Goal: Ask a question

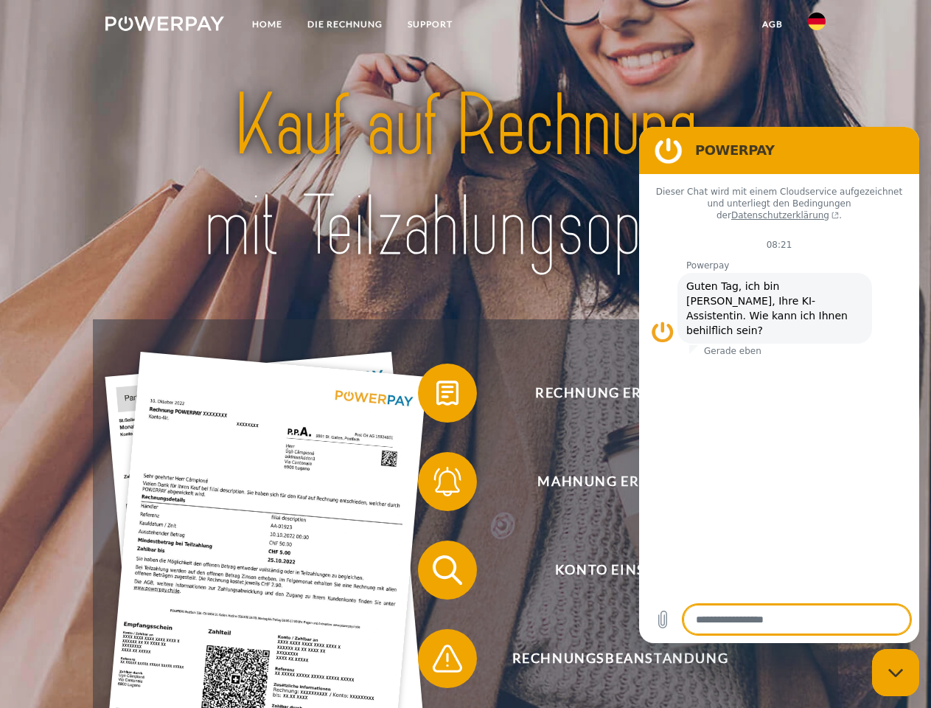
click at [164, 26] on img at bounding box center [164, 23] width 119 height 15
click at [817, 26] on img at bounding box center [817, 22] width 18 height 18
click at [772, 24] on link "agb" at bounding box center [773, 24] width 46 height 27
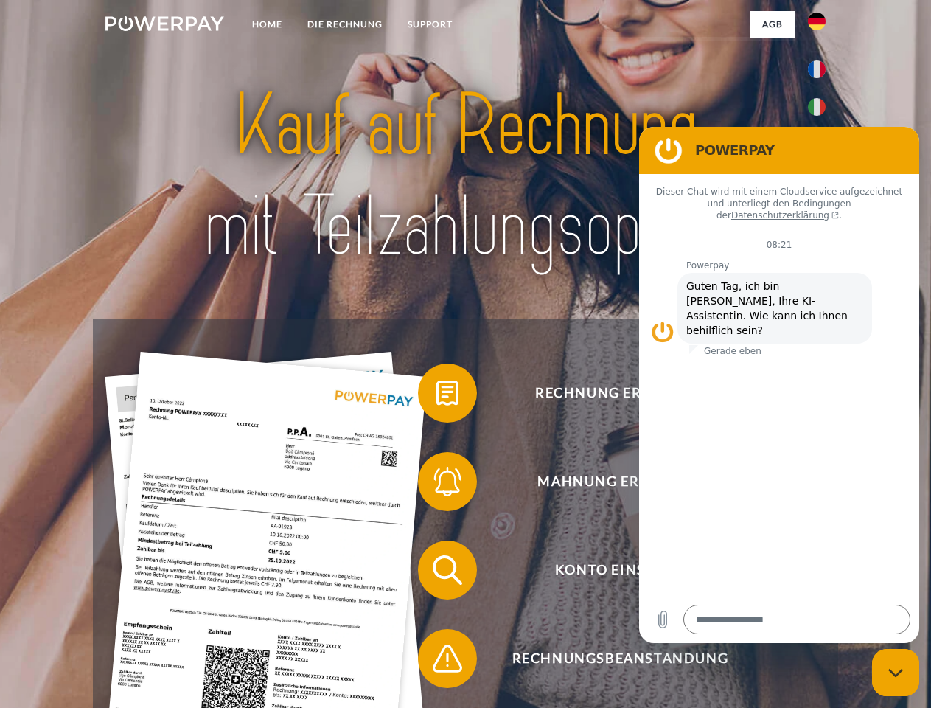
click at [436, 396] on span at bounding box center [425, 393] width 74 height 74
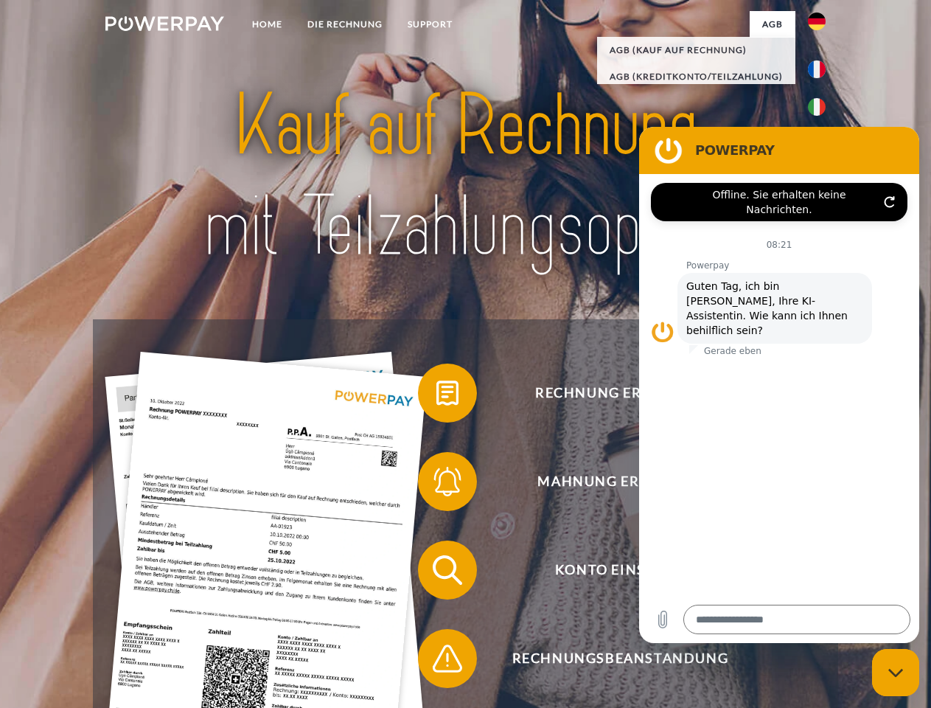
click at [436, 484] on span at bounding box center [425, 481] width 74 height 74
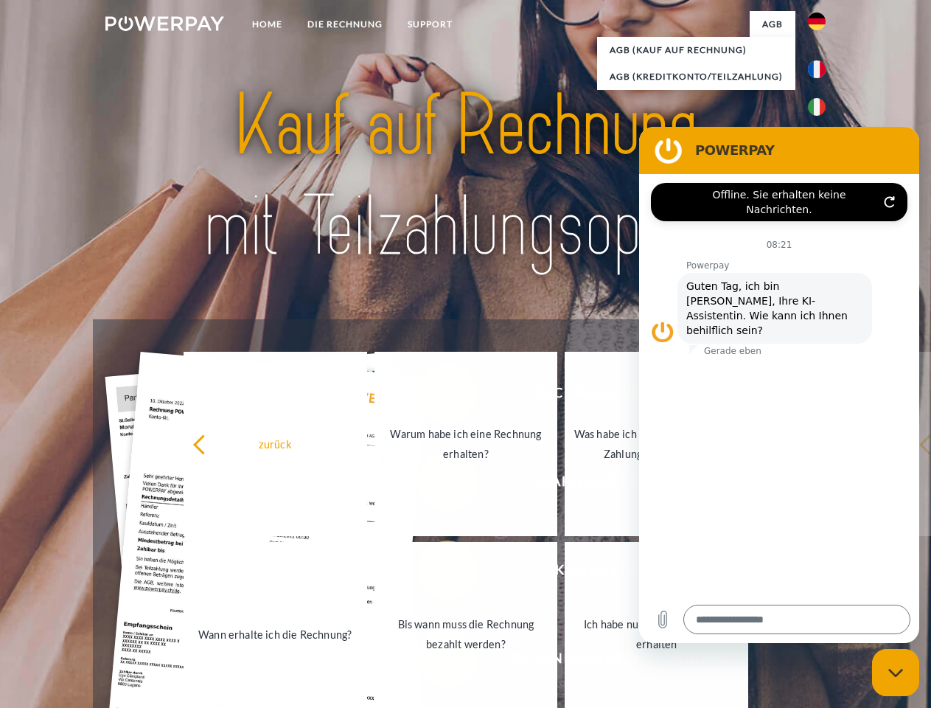
click at [436, 573] on link "Bis wann muss die Rechnung bezahlt werden?" at bounding box center [466, 634] width 184 height 184
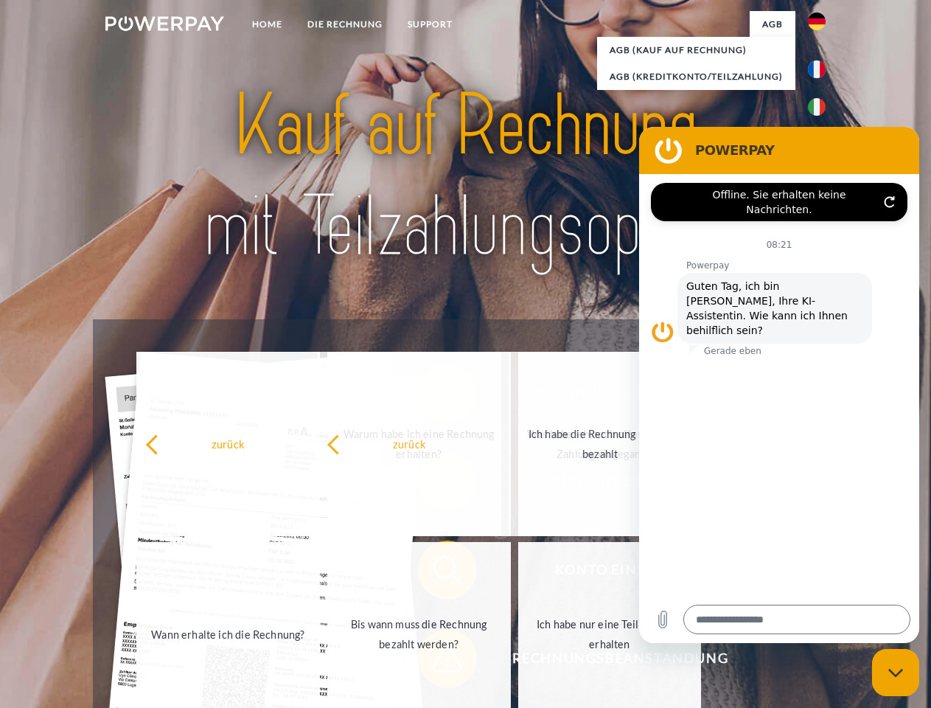
click at [436, 661] on span at bounding box center [425, 658] width 74 height 74
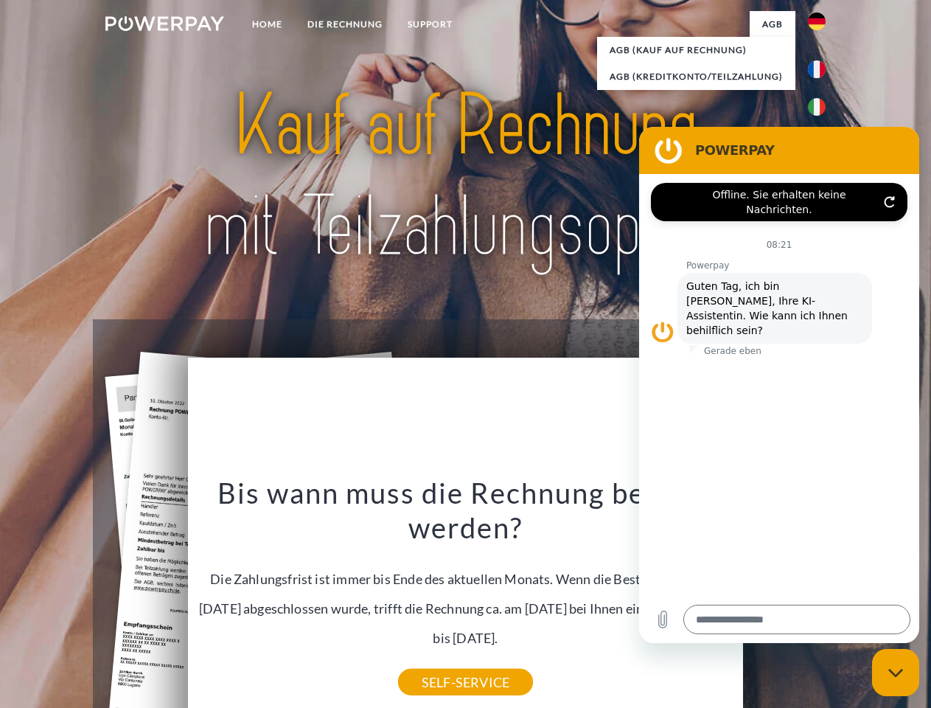
click at [896, 672] on icon "Messaging-Fenster schließen" at bounding box center [895, 673] width 15 height 10
type textarea "*"
